Goal: Find specific page/section: Find specific page/section

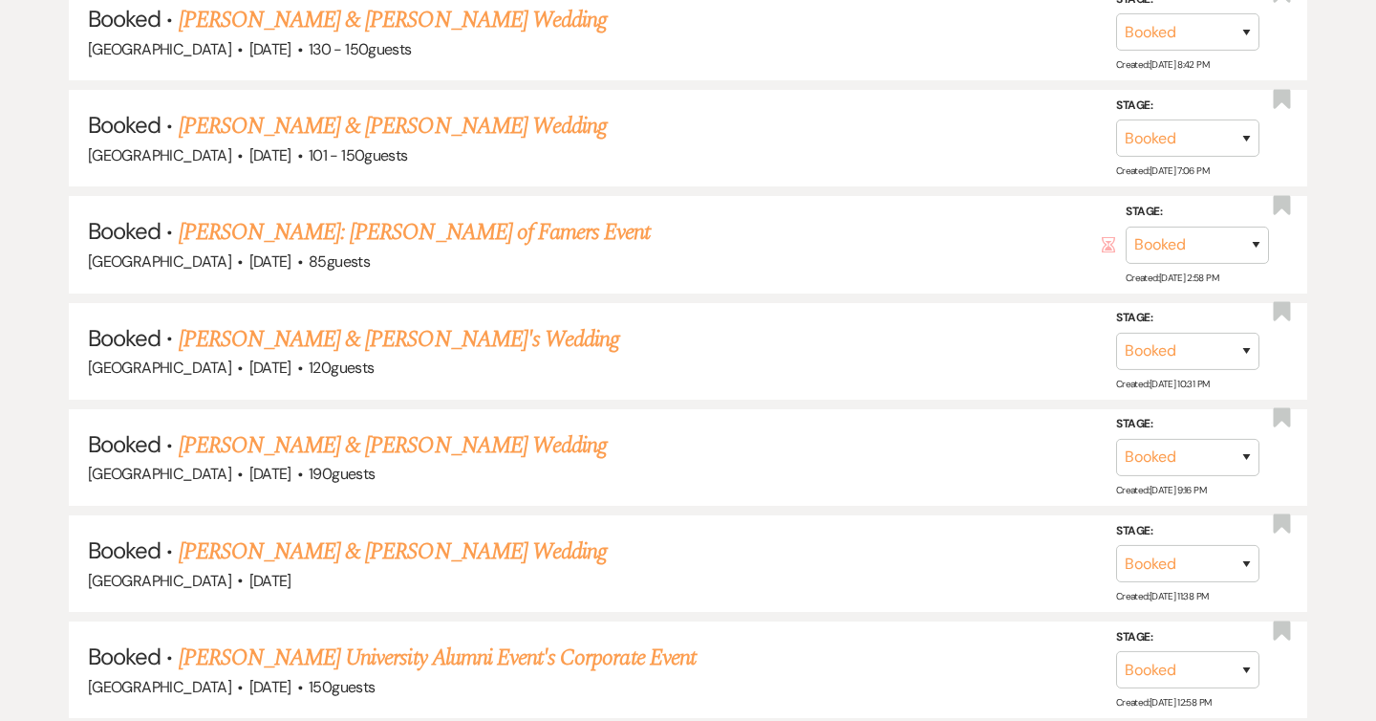
scroll to position [1566, 0]
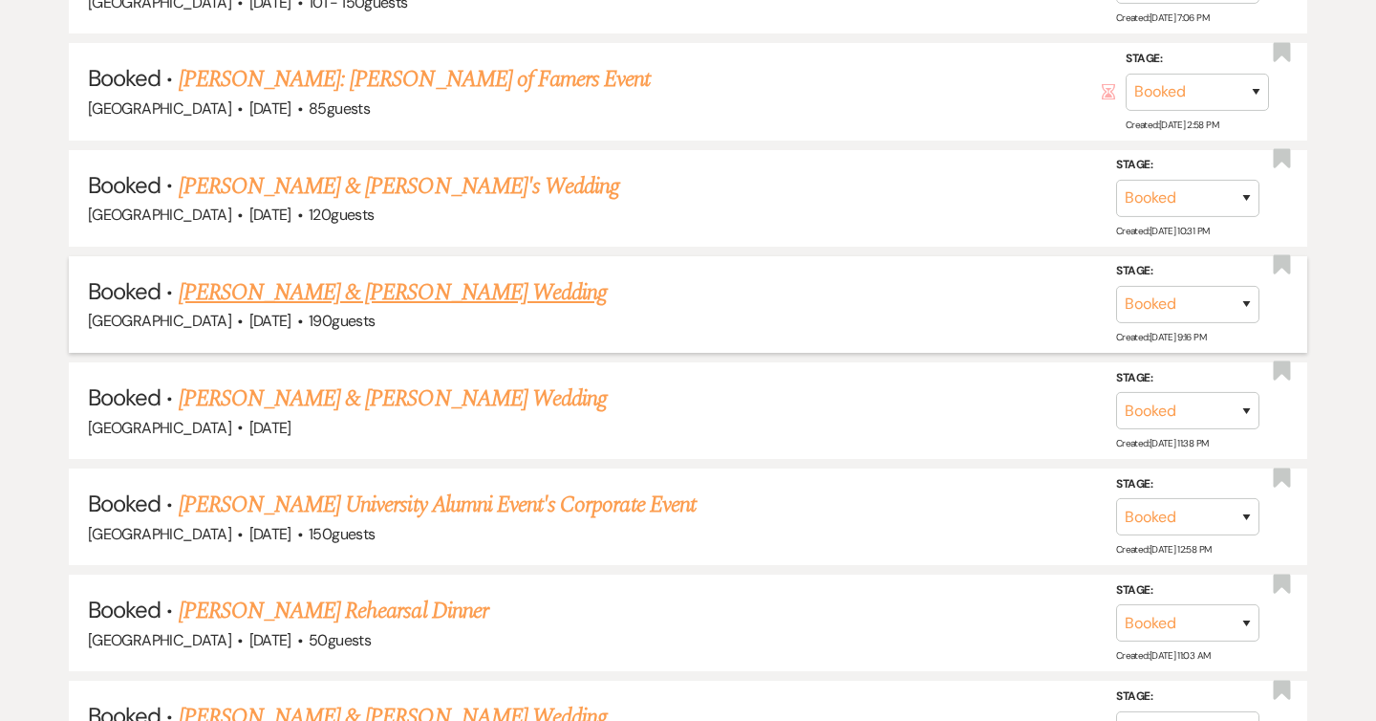
click at [422, 292] on link "[PERSON_NAME] & [PERSON_NAME] Wedding" at bounding box center [393, 292] width 428 height 34
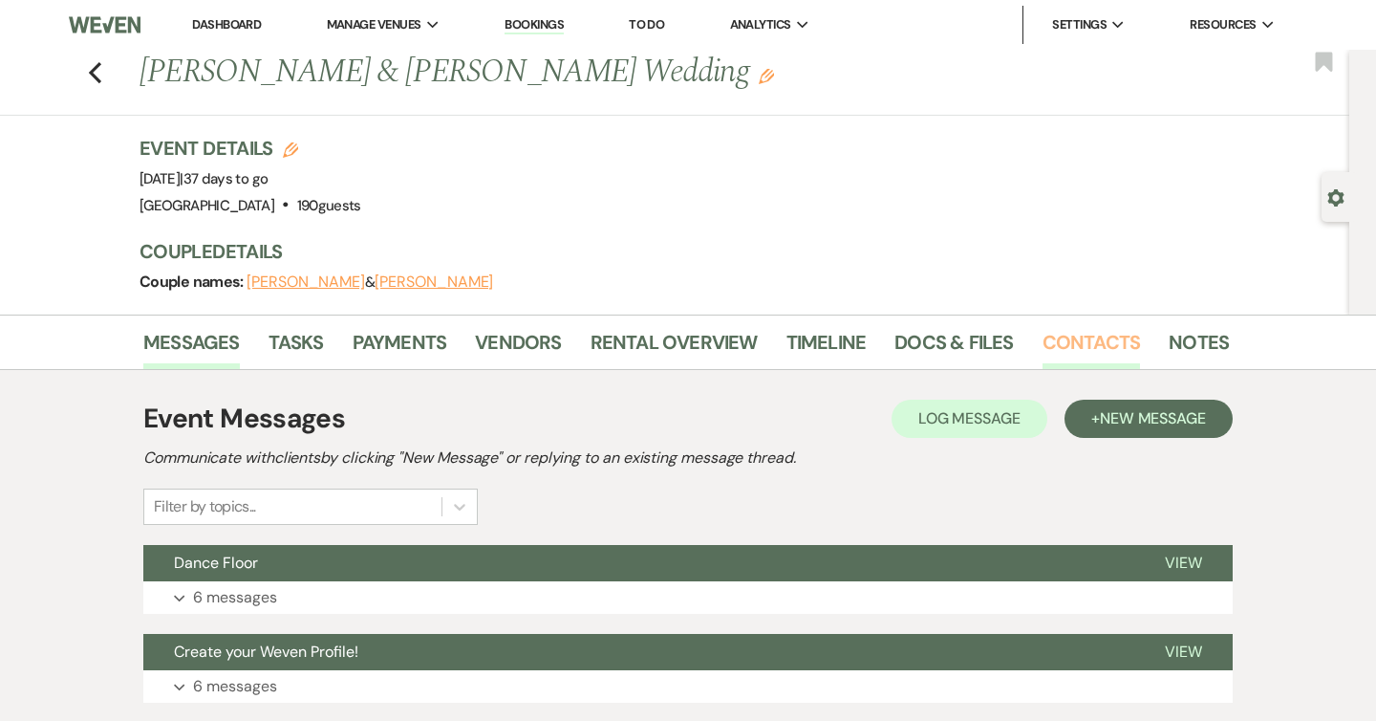
click at [1101, 347] on link "Contacts" at bounding box center [1092, 348] width 98 height 42
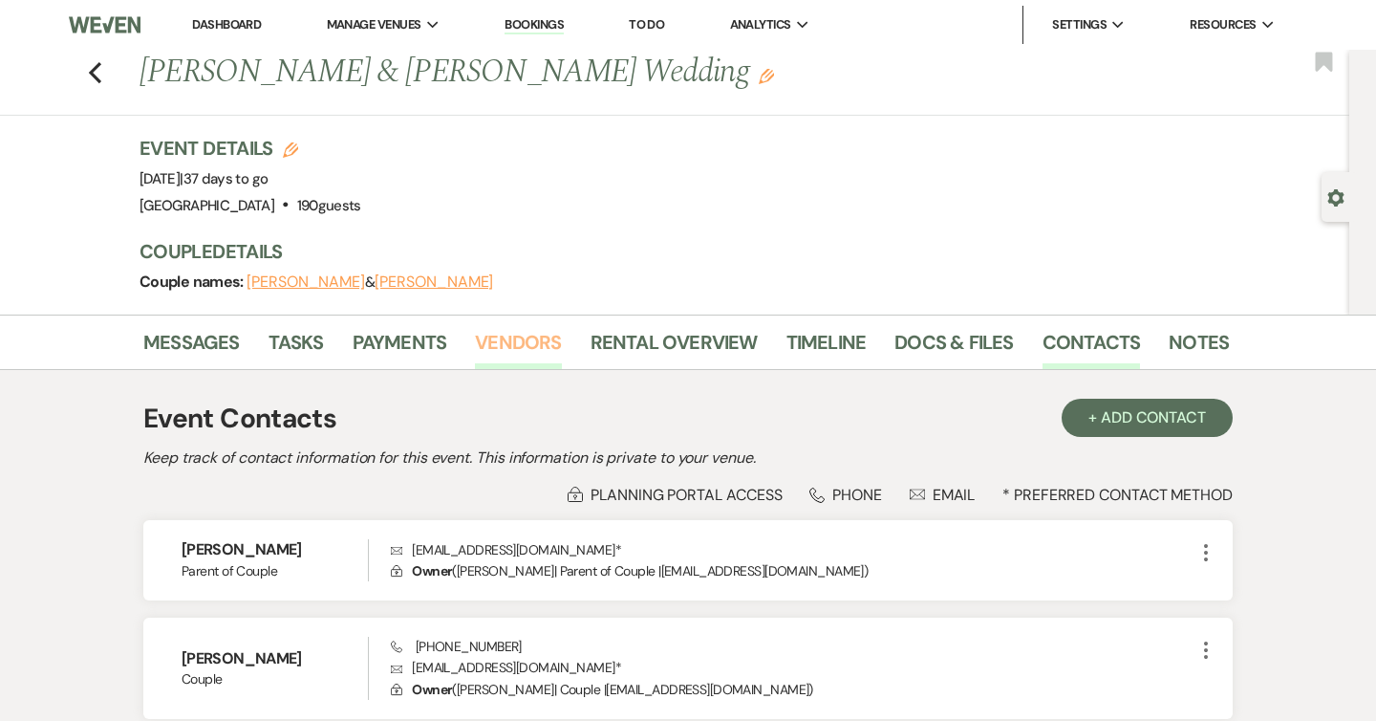
click at [508, 354] on link "Vendors" at bounding box center [518, 348] width 86 height 42
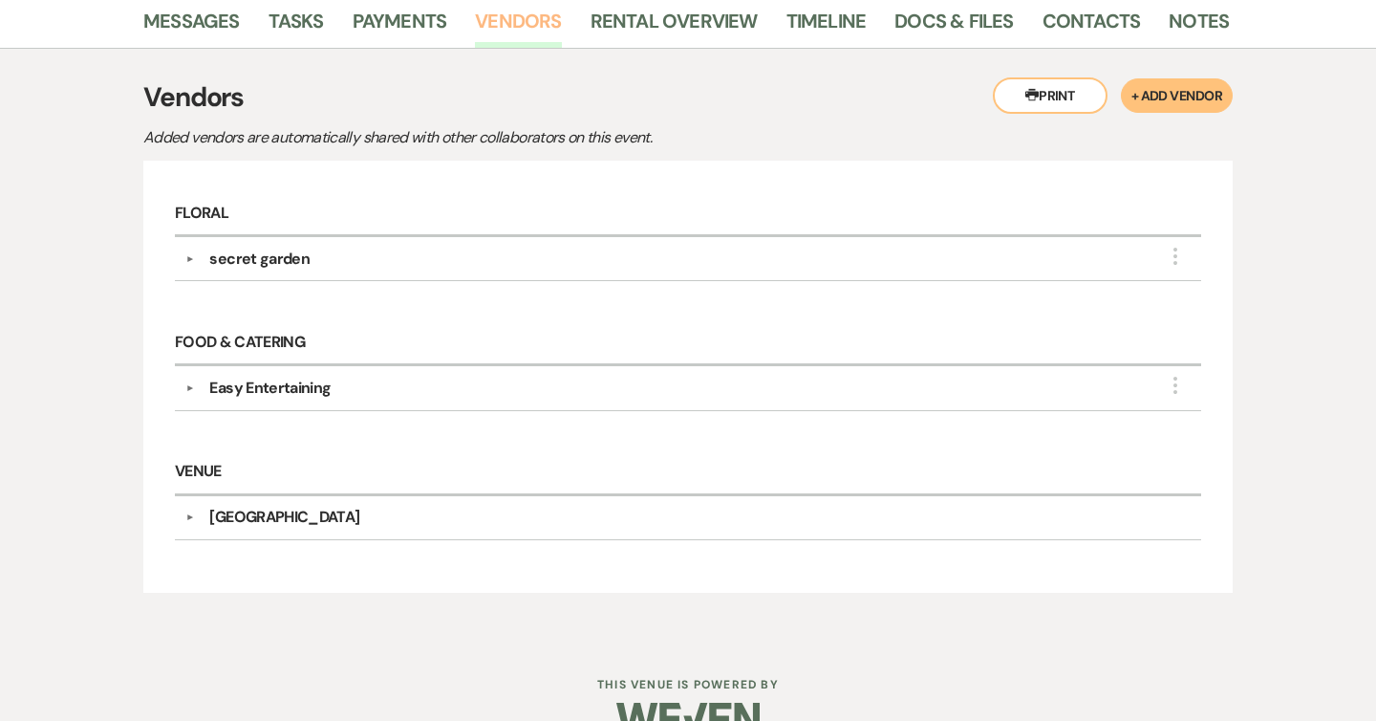
scroll to position [359, 0]
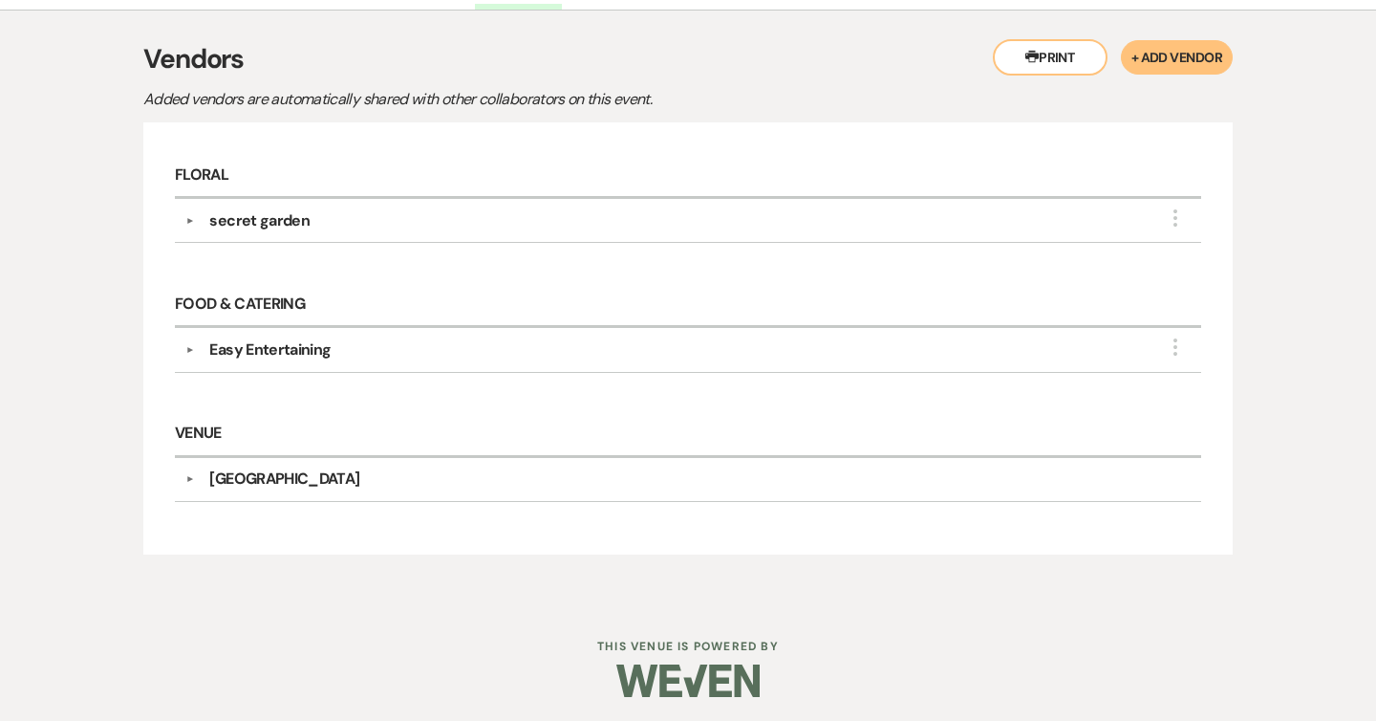
click at [292, 352] on div "Easy Entertaining" at bounding box center [269, 349] width 121 height 23
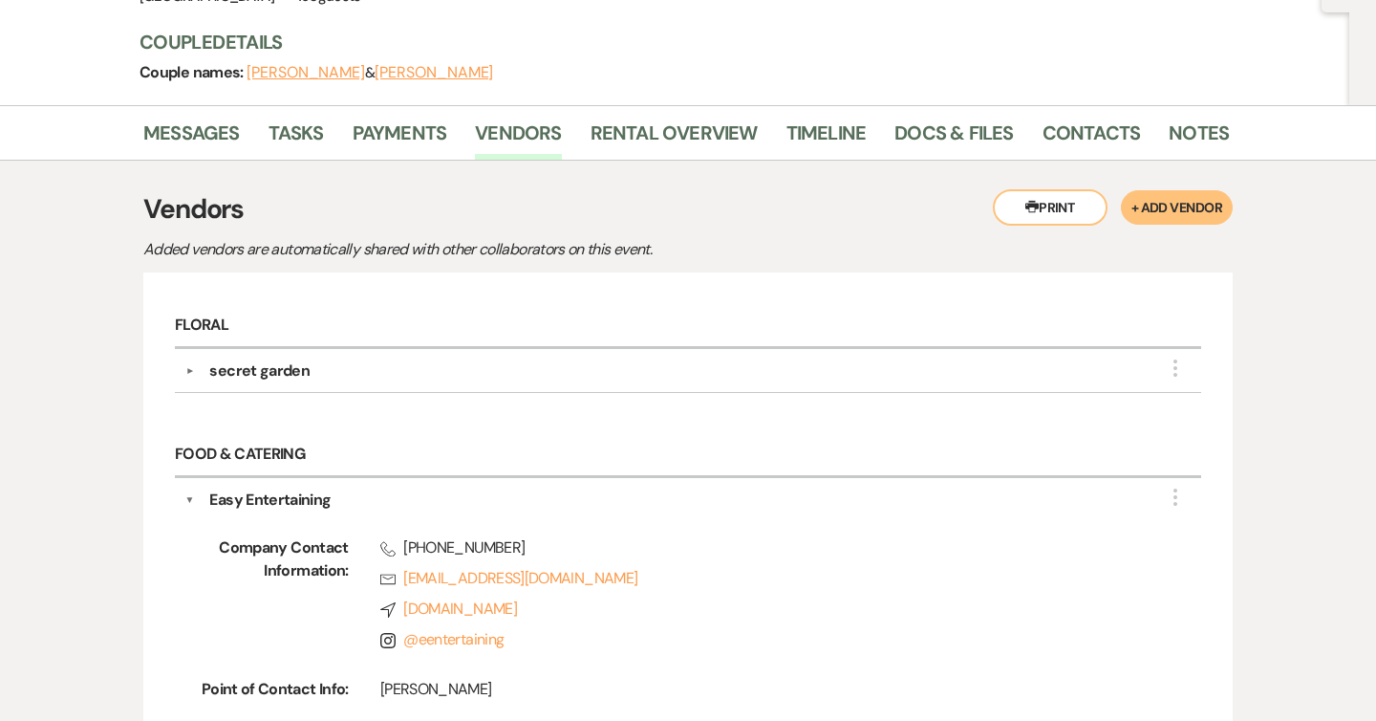
scroll to position [0, 0]
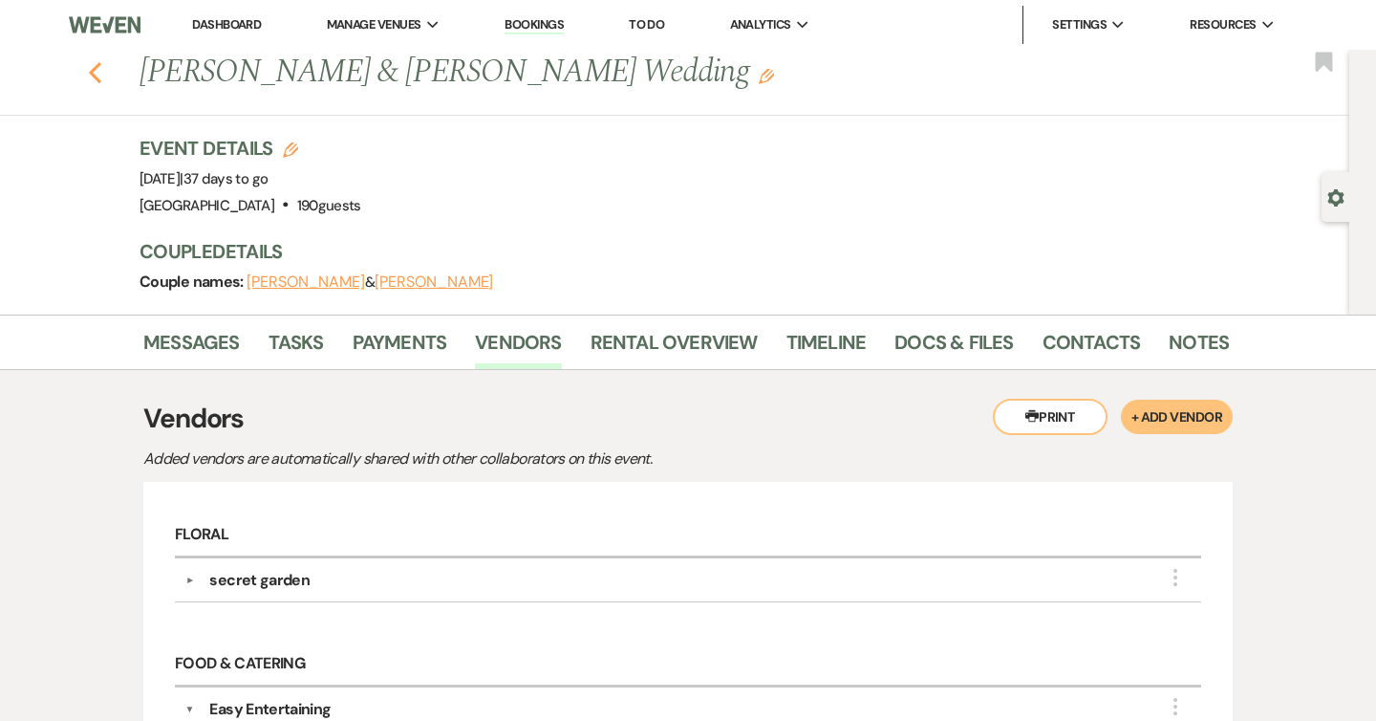
click at [97, 69] on icon "Previous" at bounding box center [95, 72] width 14 height 23
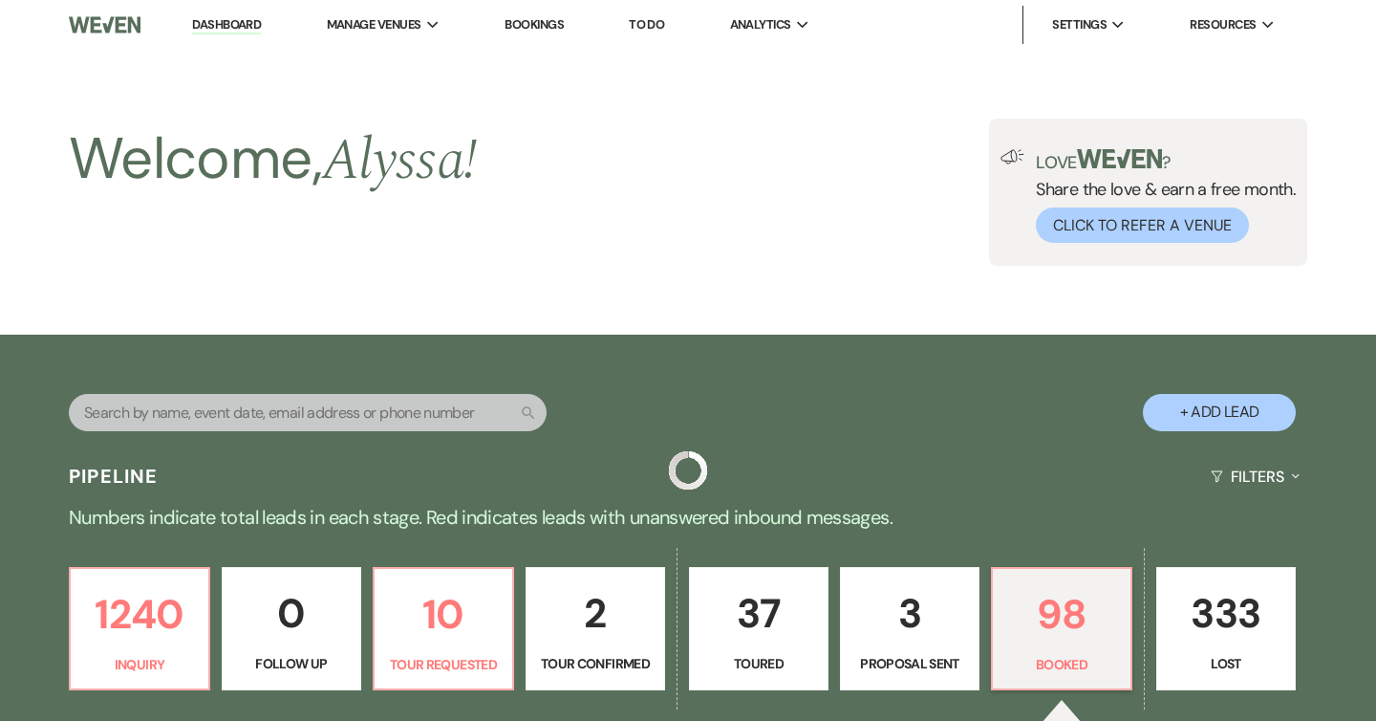
scroll to position [1566, 0]
